Goal: Task Accomplishment & Management: Use online tool/utility

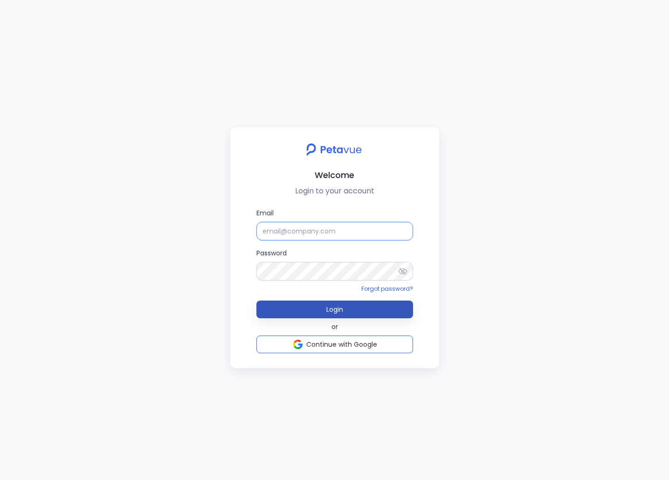
type input "[EMAIL_ADDRESS][DOMAIN_NAME]"
click at [343, 309] on button "Login" at bounding box center [335, 310] width 157 height 18
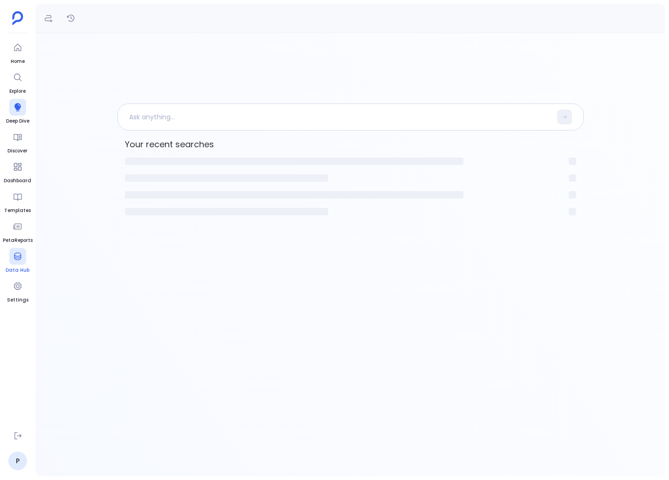
click at [19, 257] on icon at bounding box center [17, 256] width 9 height 9
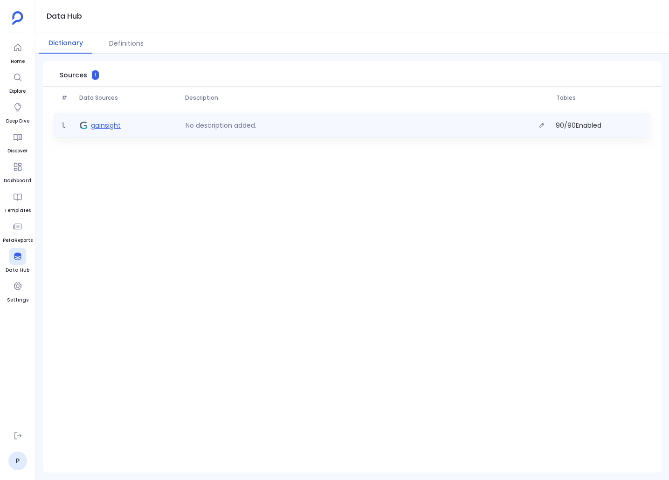
click at [99, 122] on span "gainsight" at bounding box center [106, 125] width 30 height 9
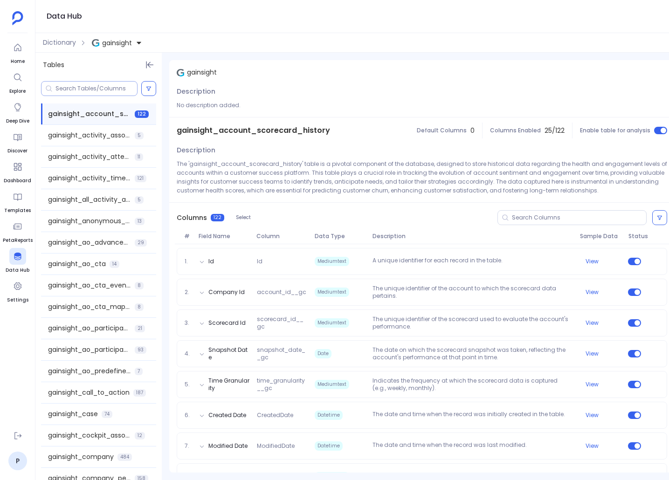
click at [86, 86] on input at bounding box center [97, 88] width 82 height 7
